Goal: Information Seeking & Learning: Learn about a topic

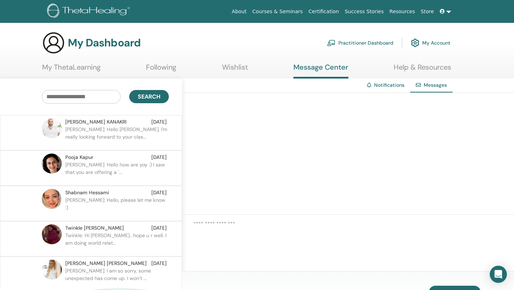
click at [125, 137] on p "[PERSON_NAME]: Hello [PERSON_NAME], I'm really looking forward to your clas..." at bounding box center [116, 136] width 103 height 21
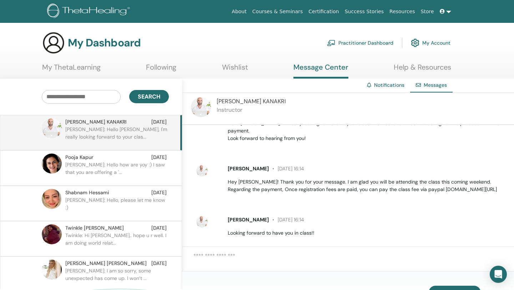
scroll to position [30, 0]
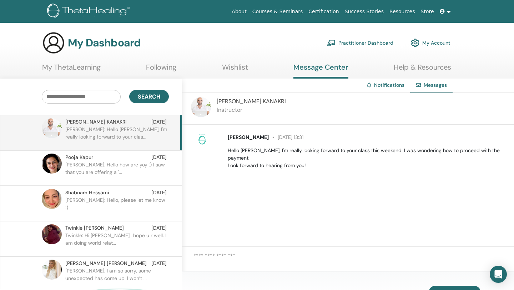
click at [295, 11] on link "Courses & Seminars" at bounding box center [277, 11] width 56 height 13
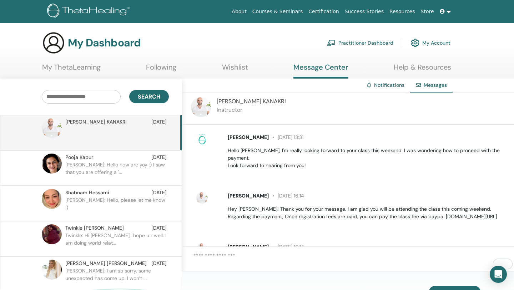
scroll to position [30, 0]
